Goal: Information Seeking & Learning: Find specific fact

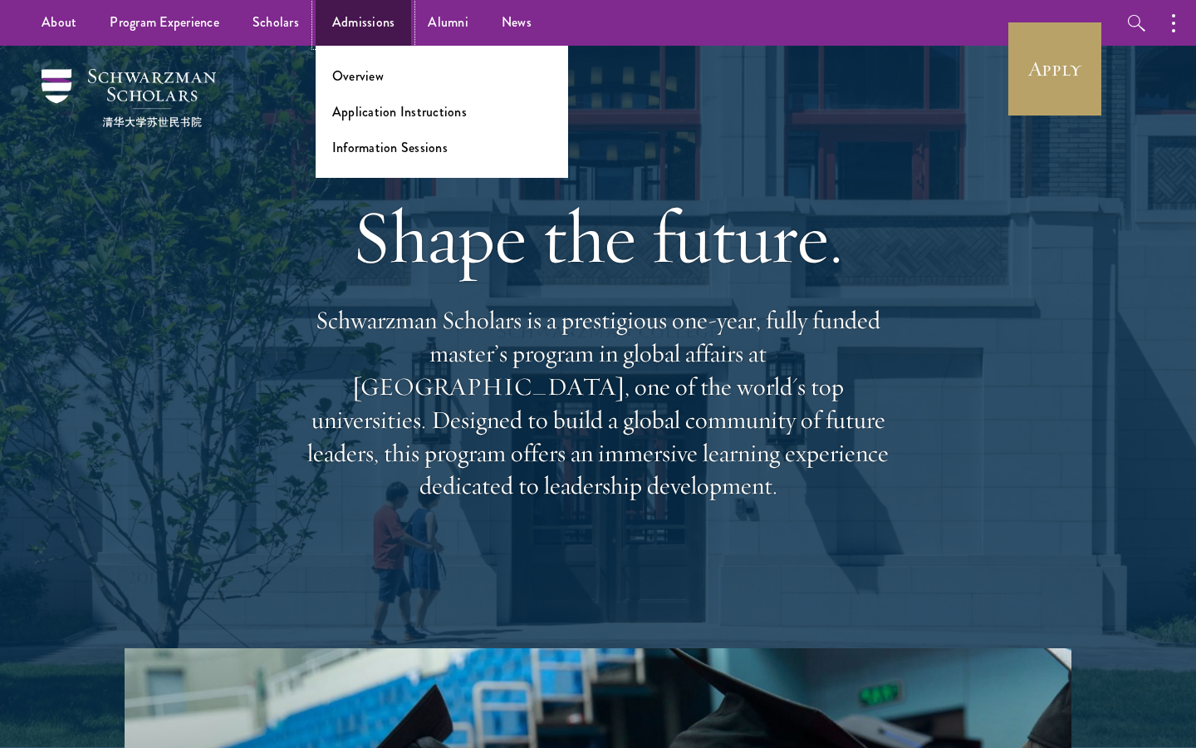
click at [363, 32] on link "Admissions" at bounding box center [364, 23] width 96 height 46
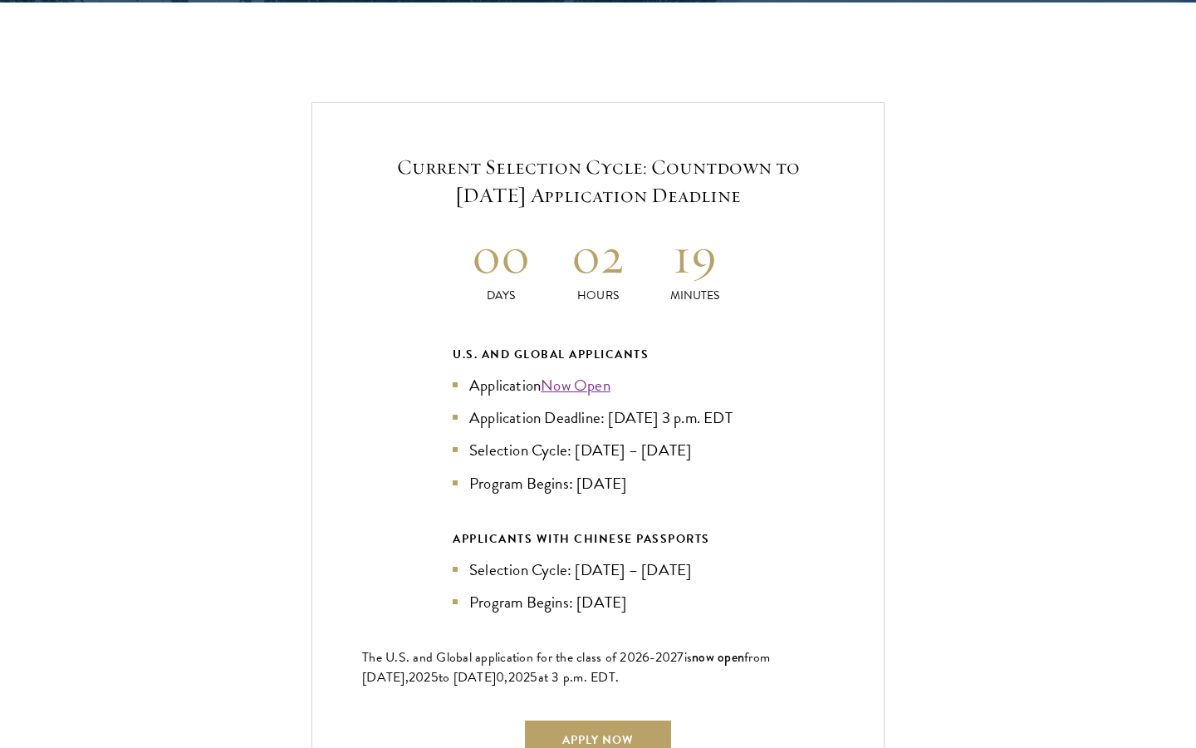
scroll to position [3504, 0]
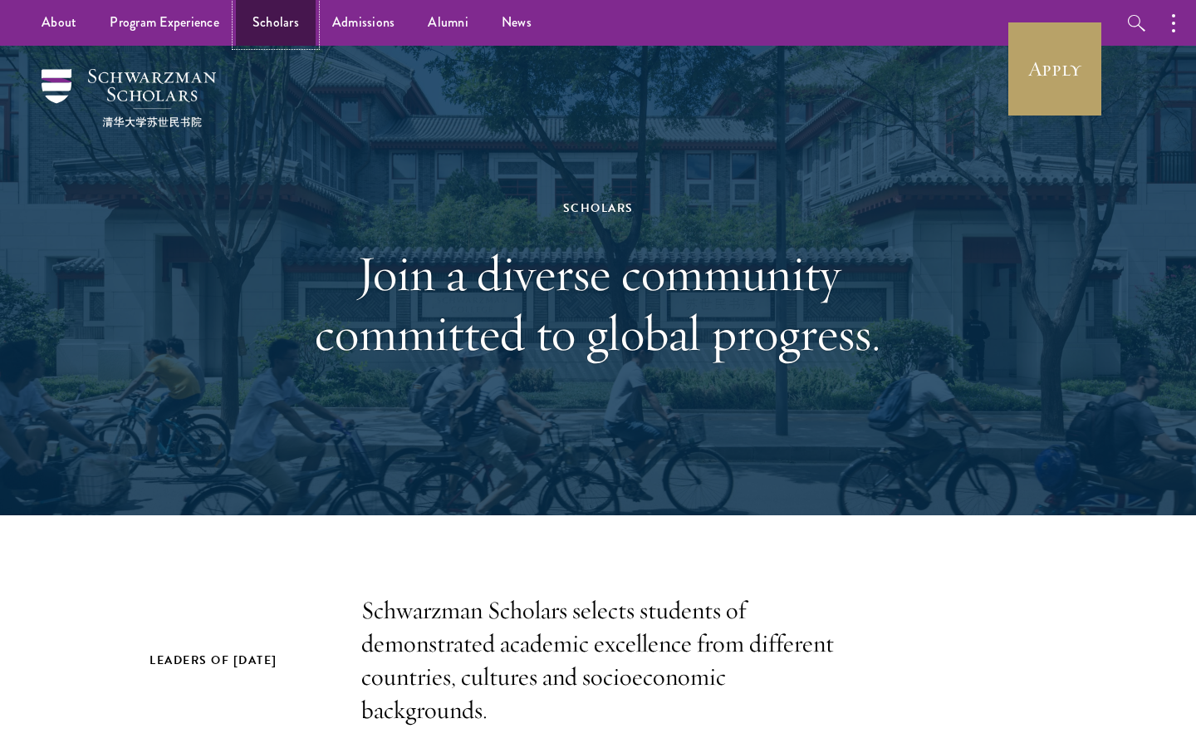
click at [292, 35] on link "Scholars" at bounding box center [276, 23] width 80 height 46
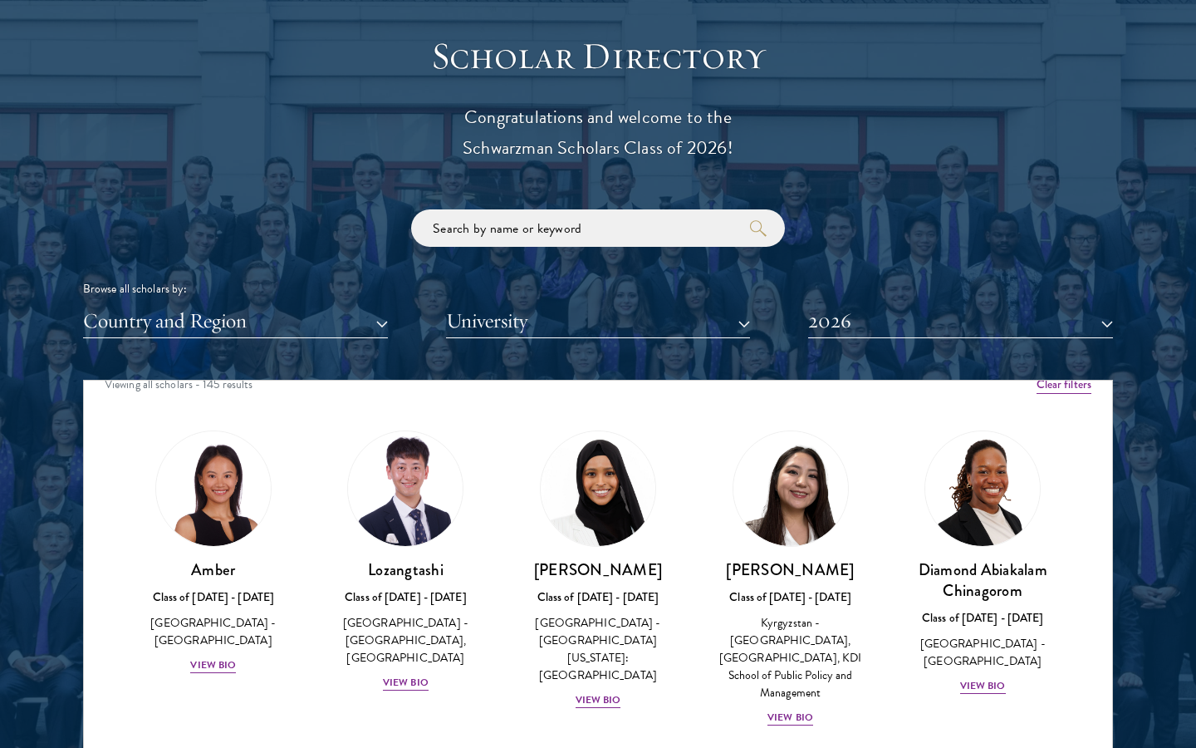
scroll to position [41, 0]
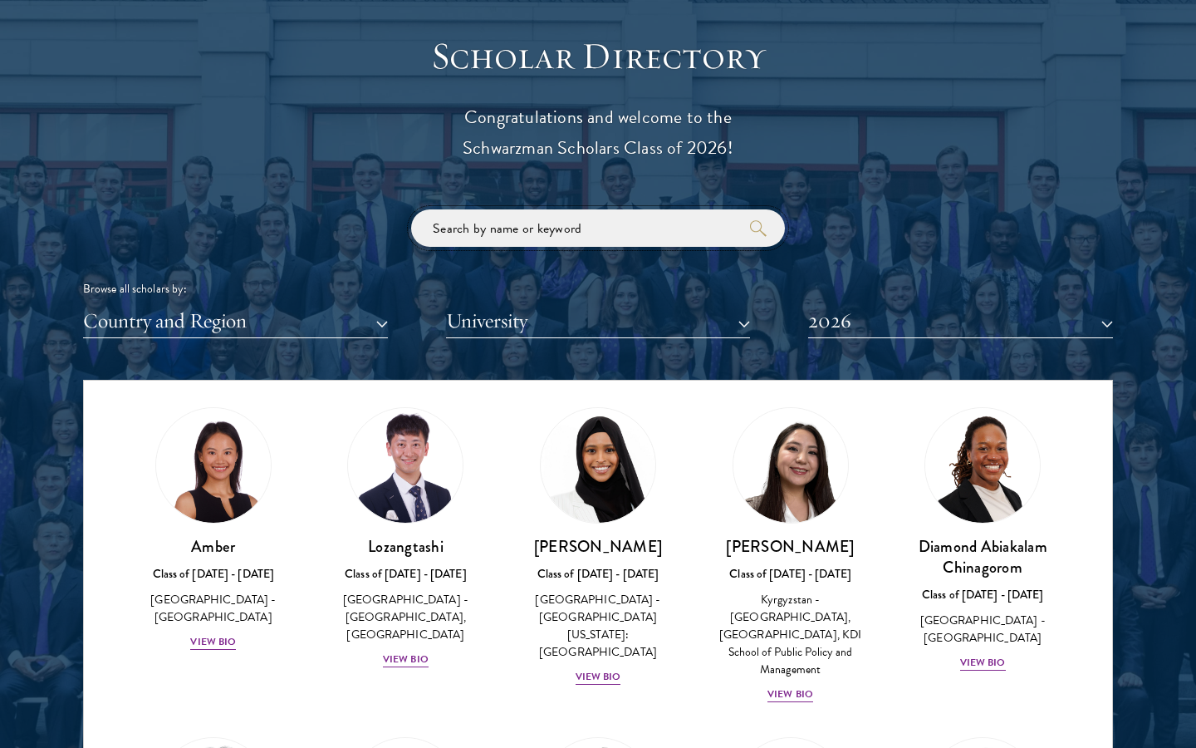
click at [531, 224] on input "search" at bounding box center [598, 227] width 374 height 37
type input "jan"
click button "submit" at bounding box center [0, 0] width 0 height 0
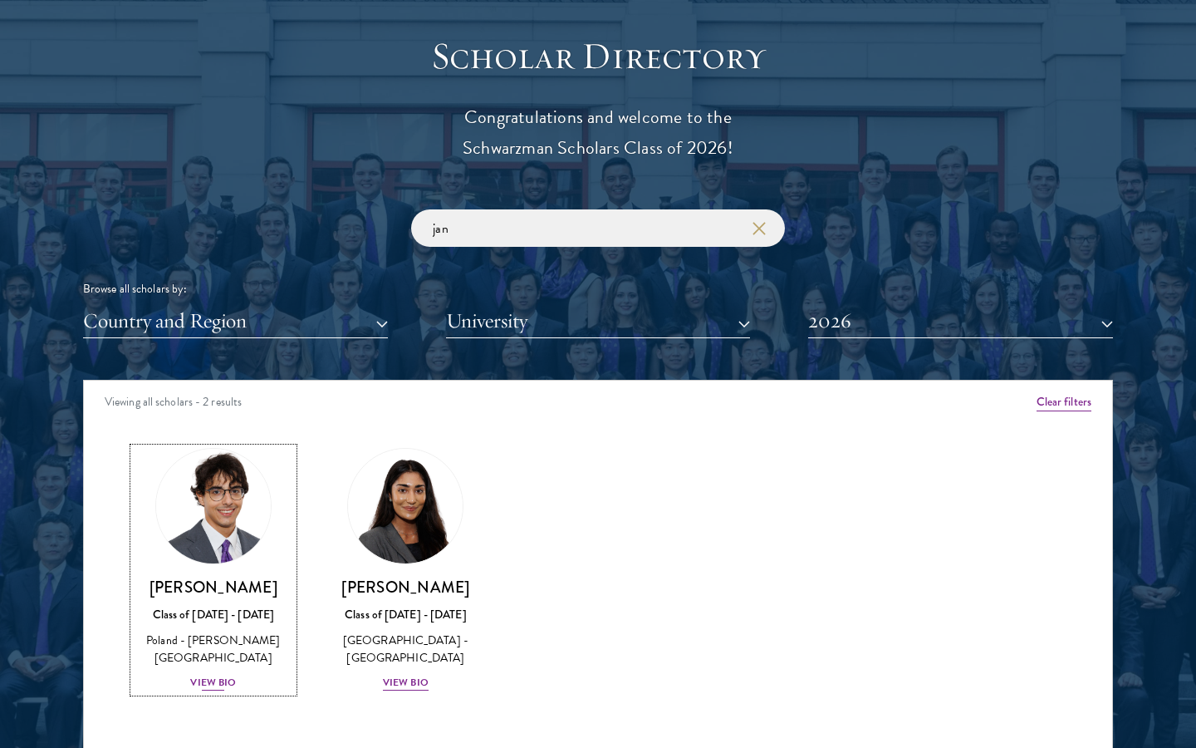
click at [217, 525] on img at bounding box center [213, 506] width 126 height 126
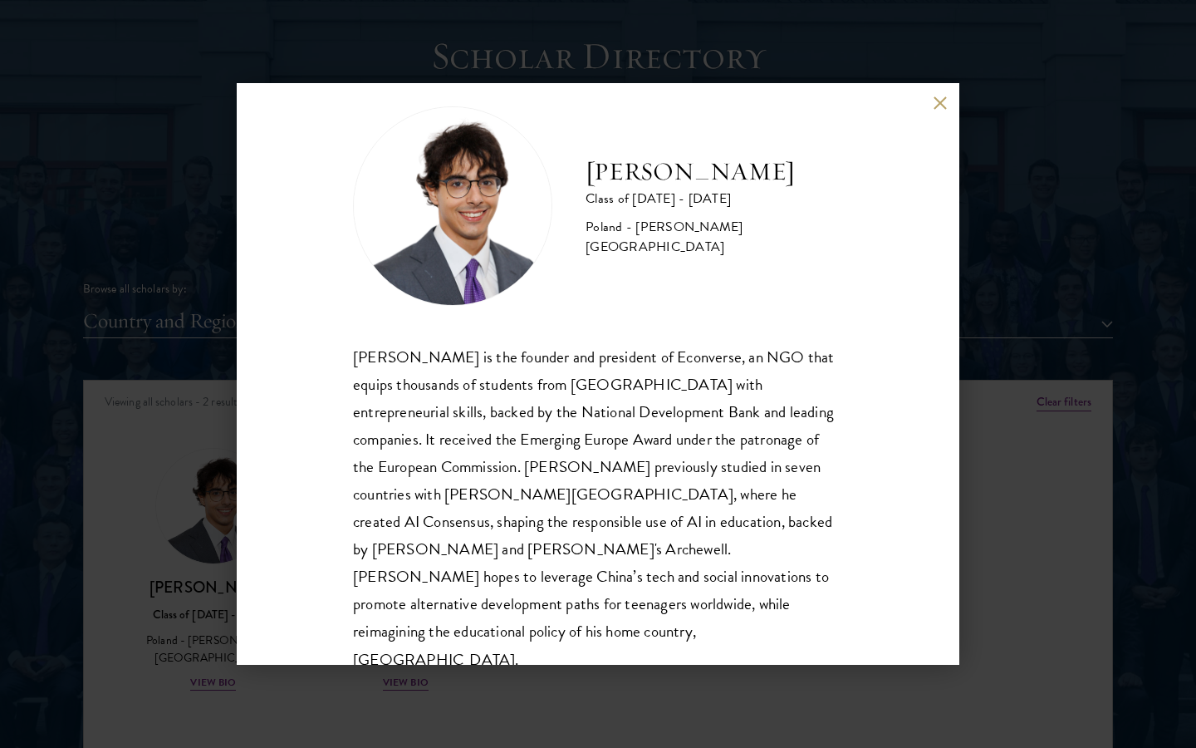
scroll to position [29, 0]
